Goal: Information Seeking & Learning: Learn about a topic

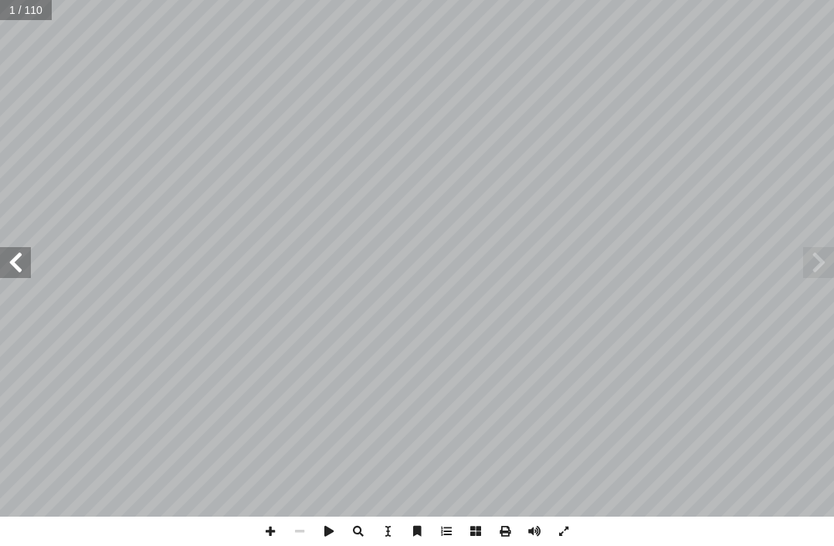
click at [825, 273] on span at bounding box center [818, 262] width 31 height 31
click at [10, 262] on span at bounding box center [15, 262] width 31 height 31
click at [24, 256] on span at bounding box center [15, 262] width 31 height 31
click at [9, 252] on span at bounding box center [15, 262] width 31 height 31
click at [23, 256] on span at bounding box center [15, 262] width 31 height 31
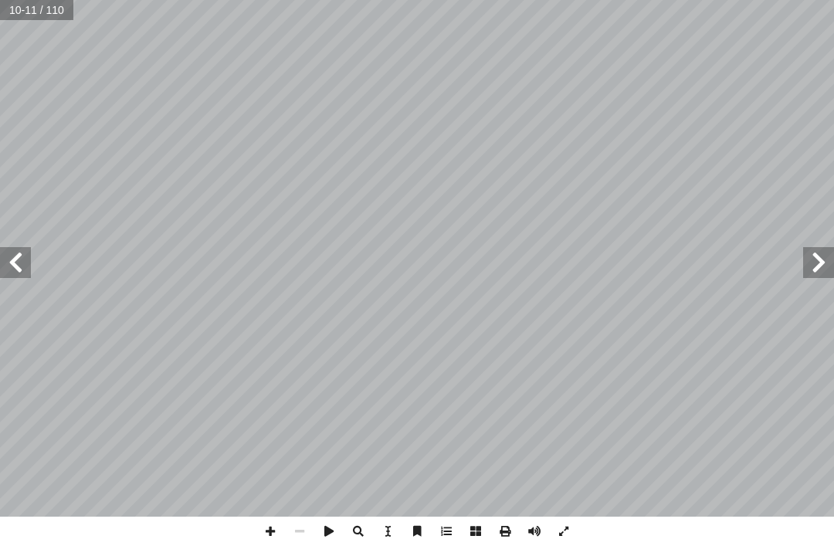
click at [23, 271] on span at bounding box center [15, 262] width 31 height 31
click at [25, 276] on span at bounding box center [15, 262] width 31 height 31
click at [22, 273] on span at bounding box center [15, 262] width 31 height 31
click at [15, 261] on span at bounding box center [15, 262] width 31 height 31
click at [12, 254] on span at bounding box center [15, 262] width 31 height 31
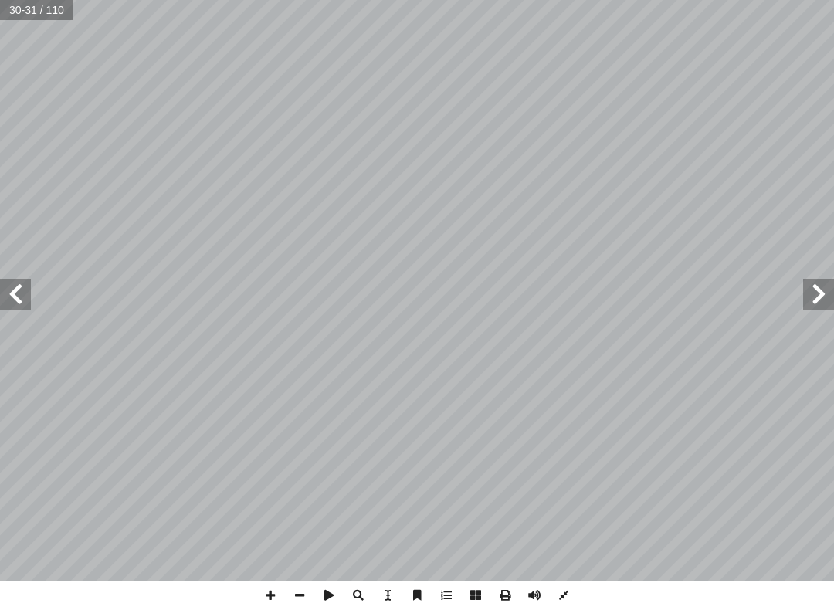
click at [832, 307] on span at bounding box center [818, 294] width 31 height 31
